Goal: Share content: Share content

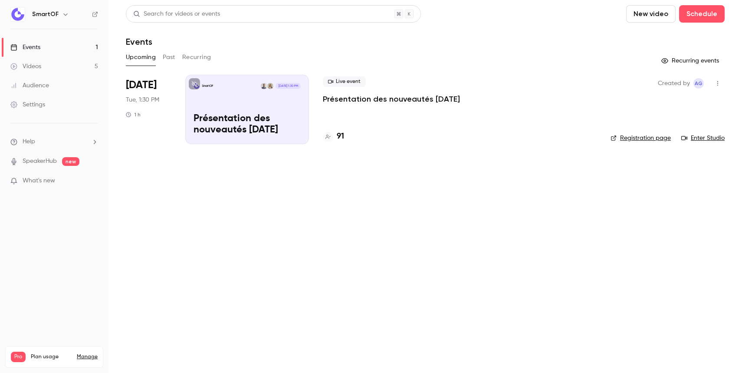
click at [167, 57] on button "Past" at bounding box center [169, 57] width 13 height 14
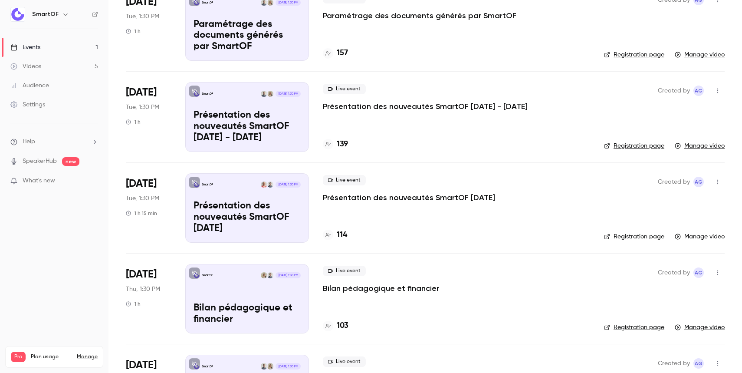
scroll to position [150, 0]
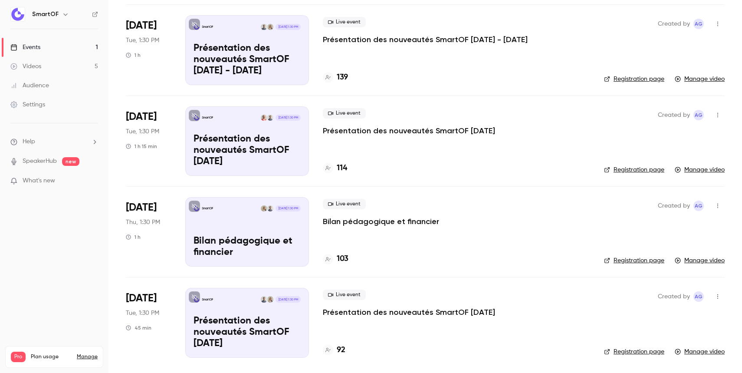
click at [404, 219] on p "Bilan pédagogique et financier" at bounding box center [381, 221] width 116 height 10
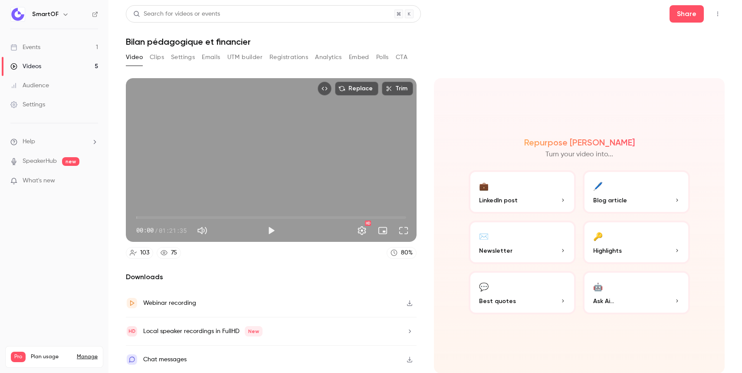
click at [157, 54] on button "Clips" at bounding box center [157, 57] width 14 height 14
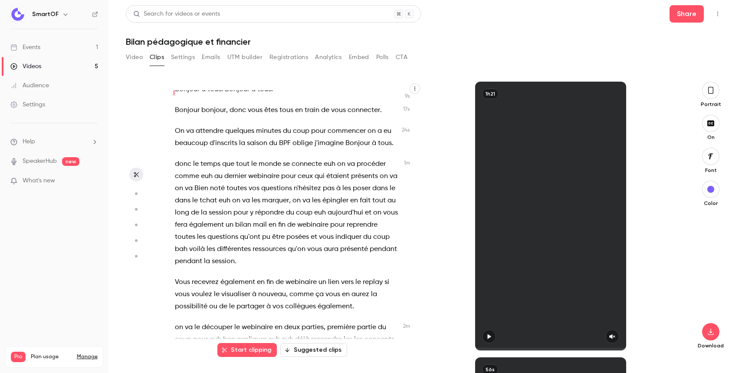
scroll to position [7, 0]
click at [142, 53] on button "Video" at bounding box center [134, 57] width 17 height 14
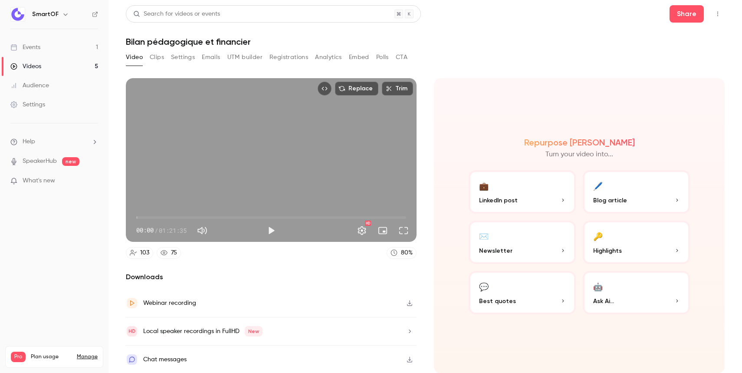
click at [717, 13] on icon "Top Bar Actions" at bounding box center [717, 14] width 7 height 6
click at [694, 12] on div at bounding box center [371, 186] width 742 height 373
click at [694, 12] on button "Share" at bounding box center [686, 13] width 34 height 17
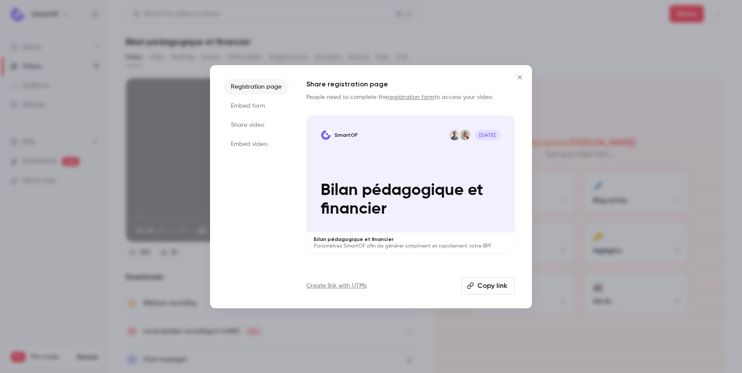
click at [259, 122] on li "Share video" at bounding box center [256, 125] width 65 height 16
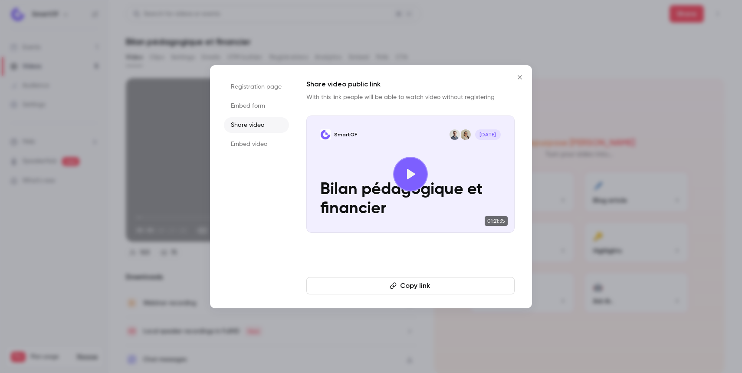
click at [383, 288] on button "Copy link" at bounding box center [410, 285] width 208 height 17
